Goal: Obtain resource: Download file/media

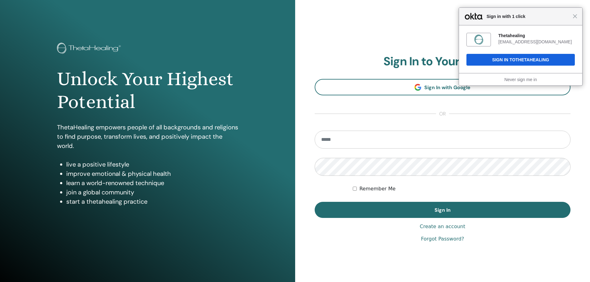
type input "**********"
click at [548, 53] on div "Thetahealing [EMAIL_ADDRESS][DOMAIN_NAME] Sign In to Thetahealing" at bounding box center [520, 49] width 123 height 48
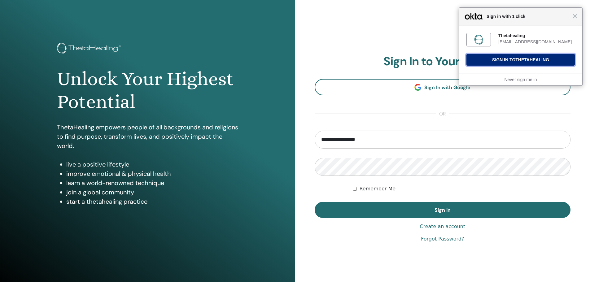
click at [546, 55] on button "Sign In to Thetahealing" at bounding box center [521, 60] width 108 height 12
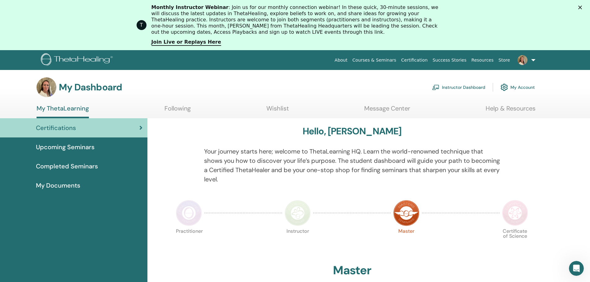
click at [67, 167] on span "Completed Seminars" at bounding box center [67, 166] width 62 height 9
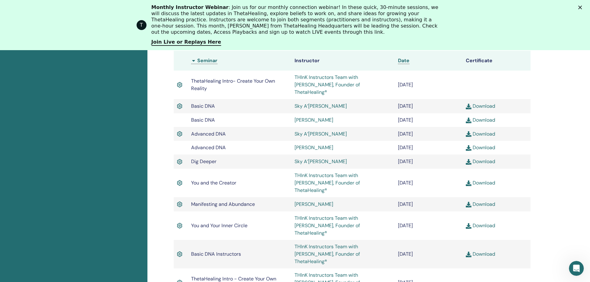
scroll to position [264, 0]
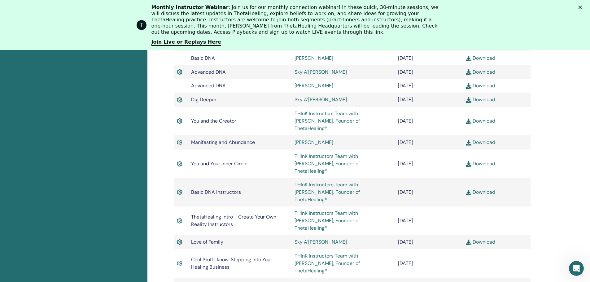
click at [474, 189] on link "Download" at bounding box center [480, 192] width 29 height 7
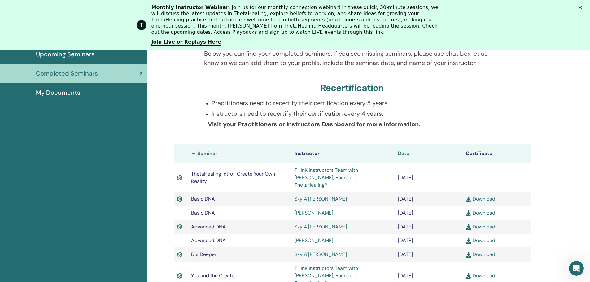
scroll to position [0, 0]
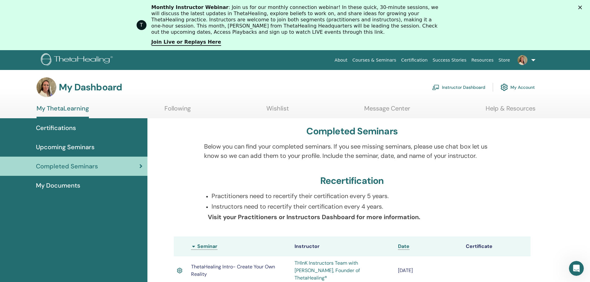
click at [394, 59] on link "Courses & Seminars" at bounding box center [374, 60] width 49 height 11
